Goal: Use online tool/utility: Use online tool/utility

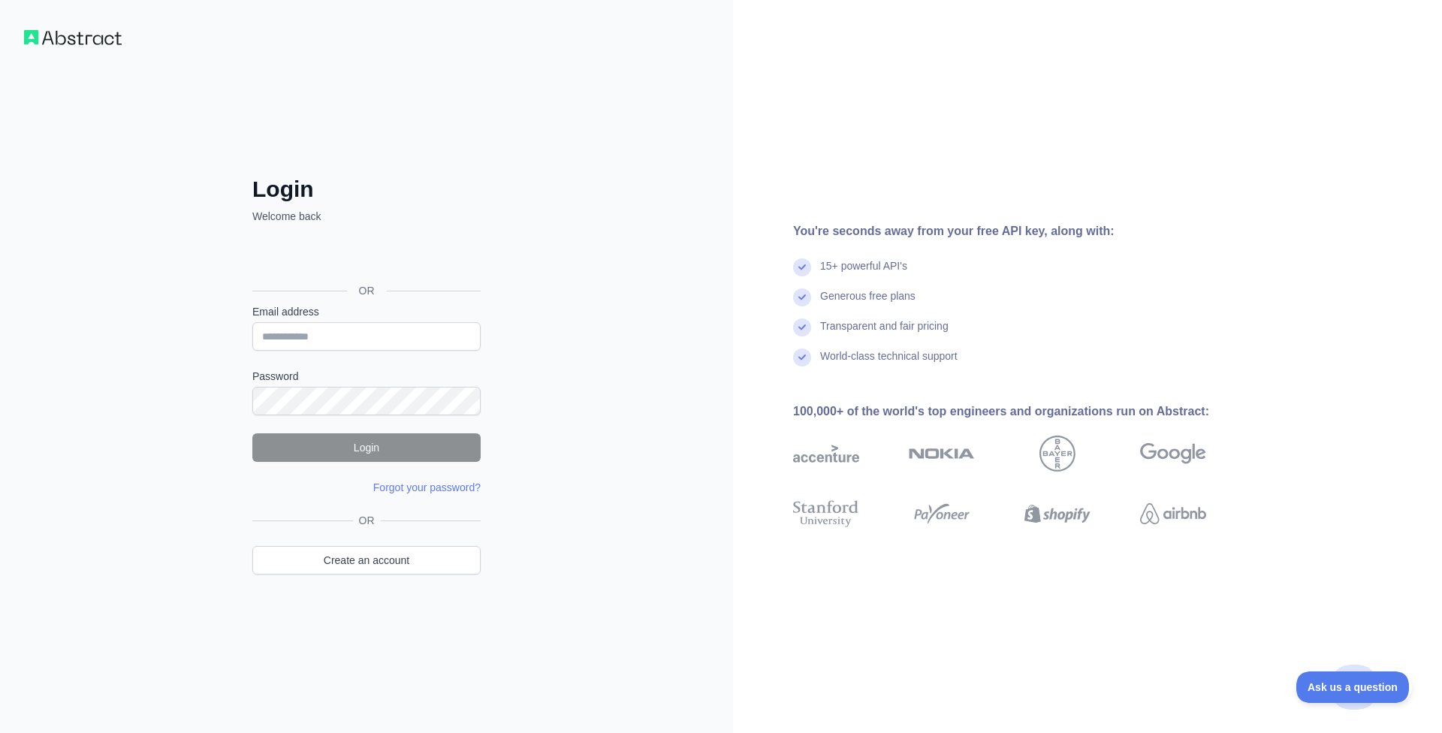
click at [383, 257] on div "Inloggen met Google. Wordt geopend in een nieuw tabblad" at bounding box center [364, 256] width 225 height 33
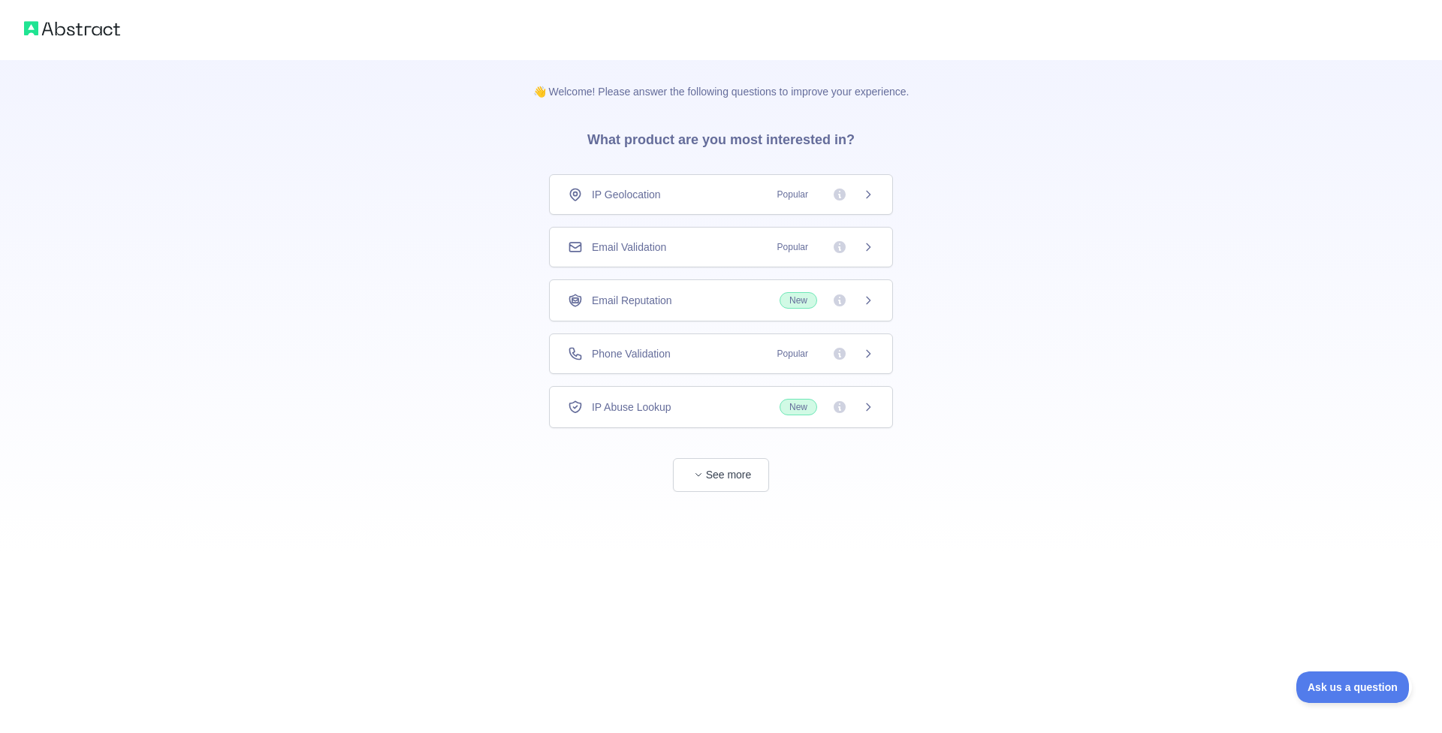
click at [635, 355] on span "Phone Validation" at bounding box center [631, 353] width 79 height 15
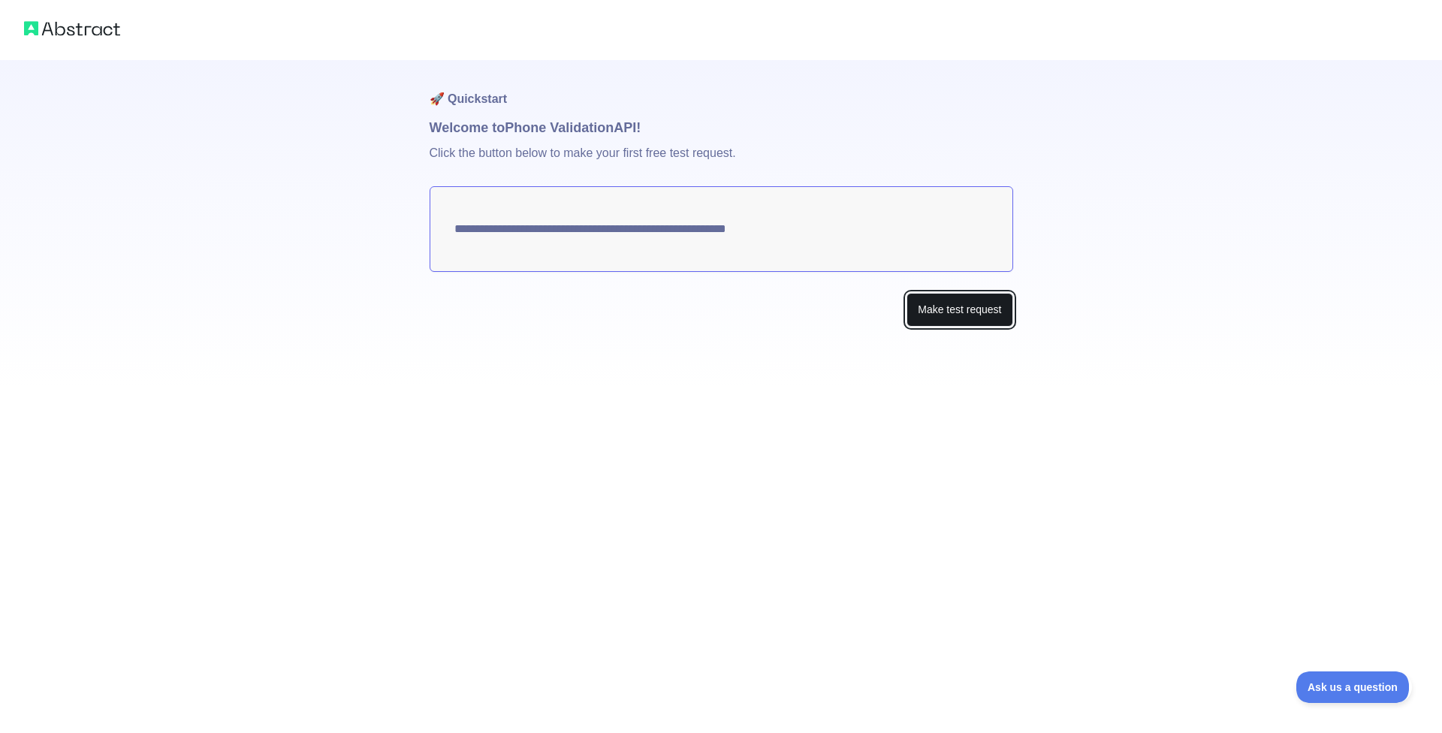
click at [978, 315] on button "Make test request" at bounding box center [959, 310] width 106 height 34
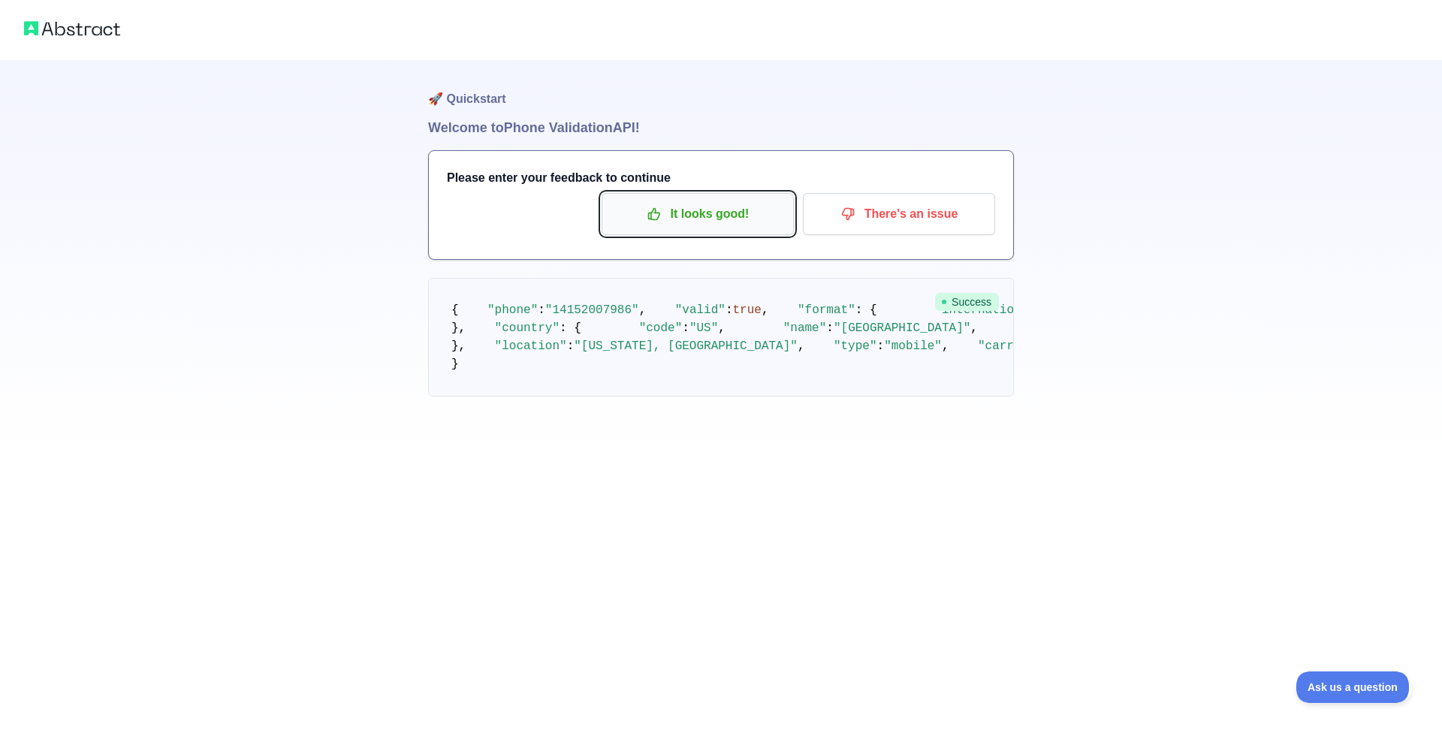
click at [743, 213] on p "It looks good!" at bounding box center [698, 214] width 170 height 26
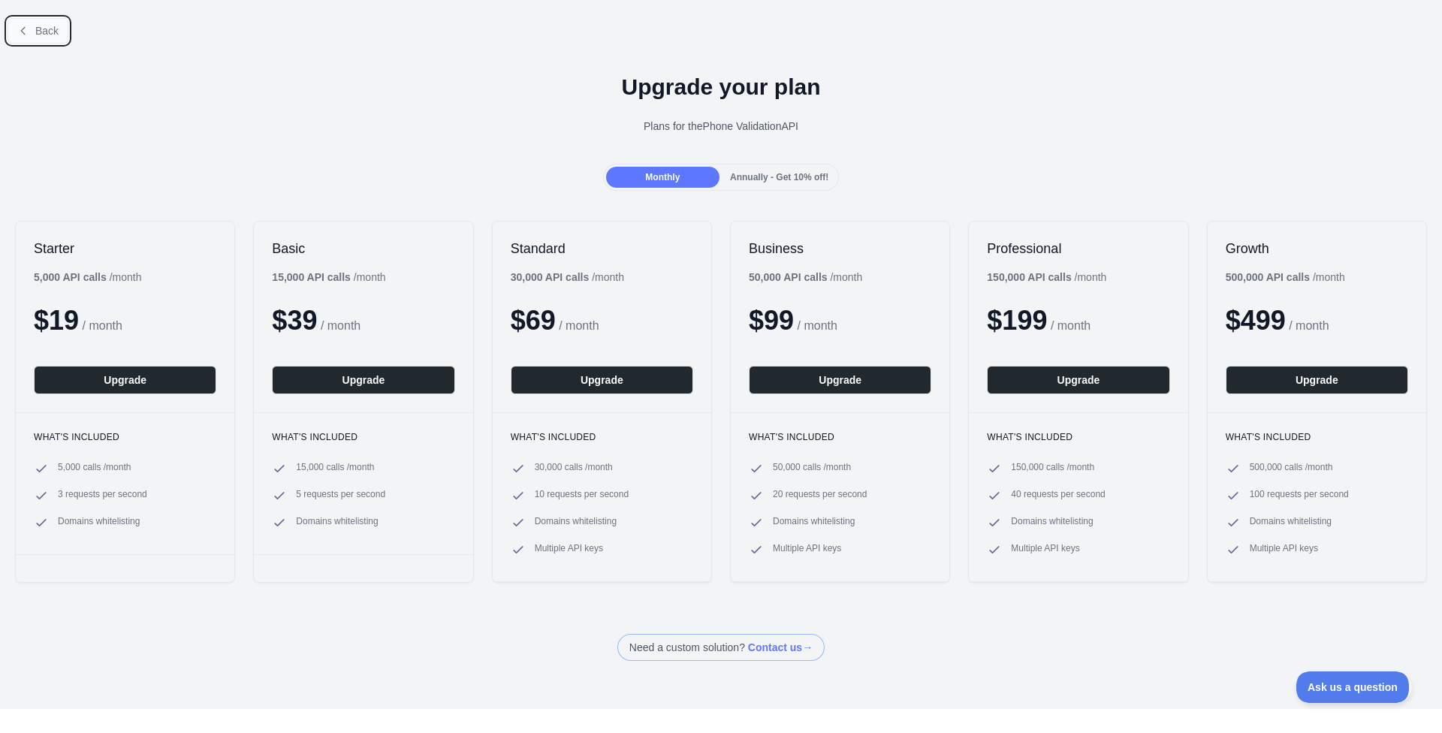
click at [60, 25] on button "Back" at bounding box center [38, 31] width 61 height 26
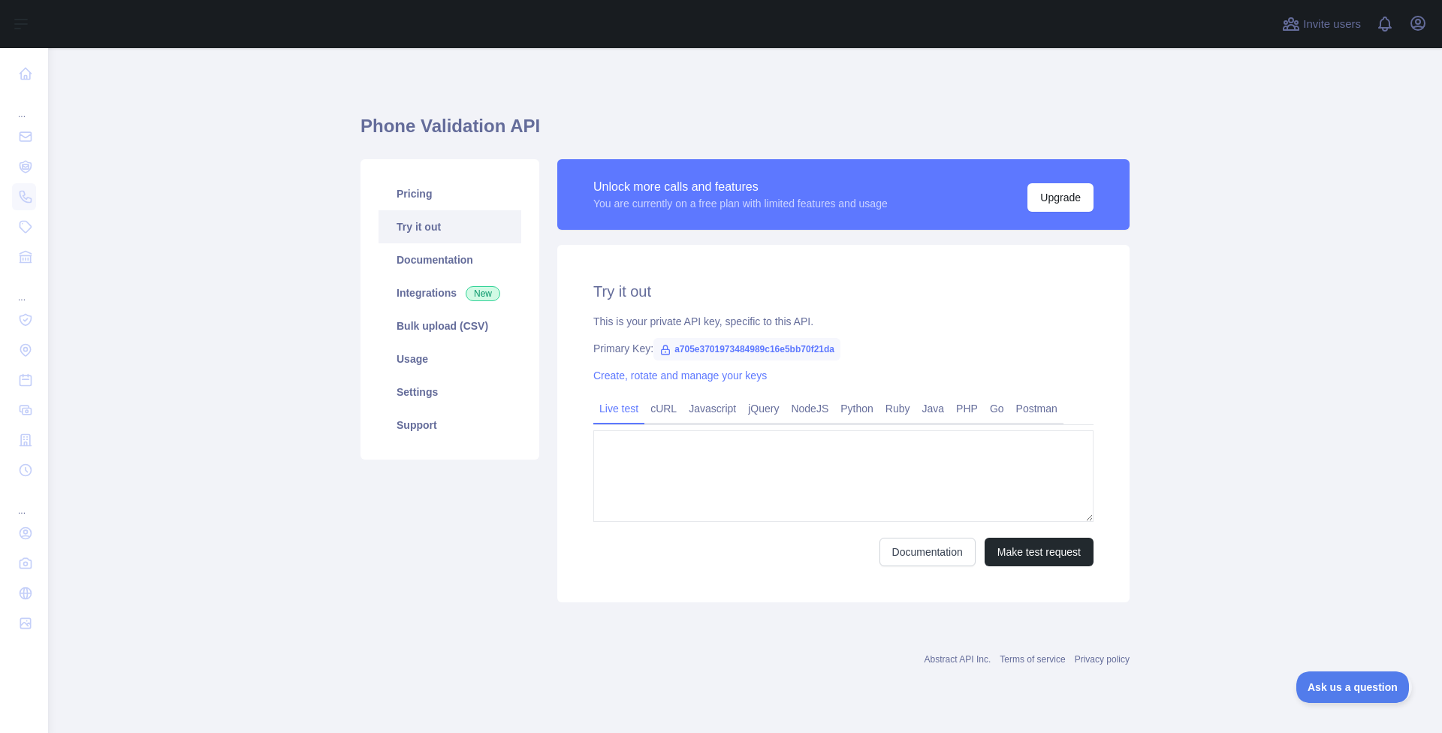
type textarea "**********"
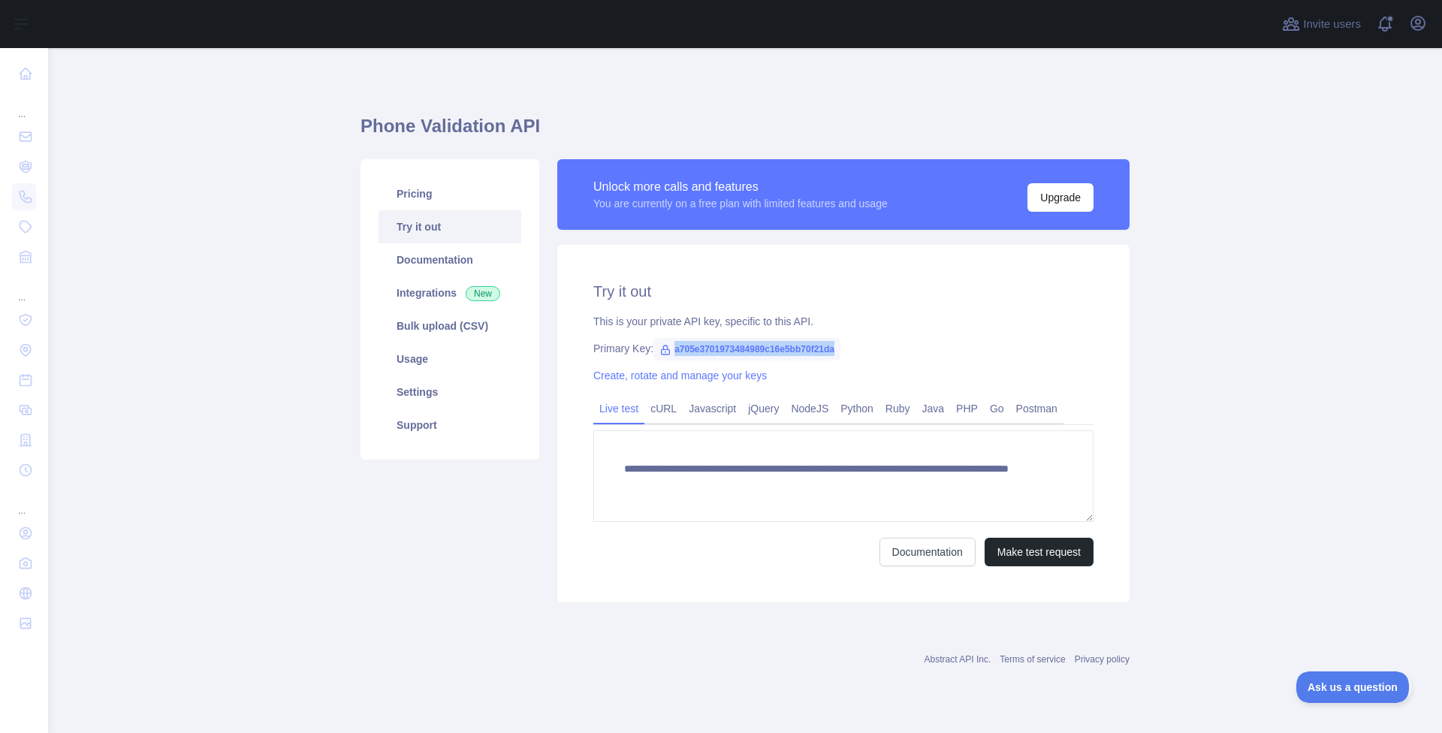
drag, startPoint x: 834, startPoint y: 350, endPoint x: 668, endPoint y: 356, distance: 166.1
click at [668, 356] on span "a705e3701973484989c16e5bb70f21da" at bounding box center [746, 349] width 187 height 23
copy span "a705e3701973484989c16e5bb70f21da"
